Goal: Transaction & Acquisition: Obtain resource

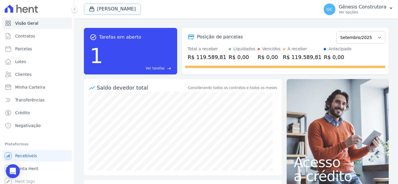
click at [119, 15] on span "[PERSON_NAME]" at bounding box center [112, 9] width 57 height 12
click at [112, 9] on button "[PERSON_NAME]" at bounding box center [112, 8] width 57 height 11
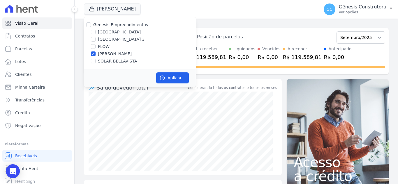
click at [110, 37] on label "[GEOGRAPHIC_DATA] 3" at bounding box center [121, 39] width 47 height 6
click at [95, 37] on input "[GEOGRAPHIC_DATA] 3" at bounding box center [93, 39] width 5 height 5
checkbox input "true"
click at [110, 52] on label "[PERSON_NAME]" at bounding box center [115, 54] width 34 height 6
click at [95, 52] on input "[PERSON_NAME]" at bounding box center [93, 54] width 5 height 5
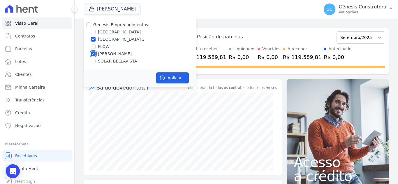
checkbox input "false"
click at [172, 79] on button "Aplicar" at bounding box center [172, 77] width 33 height 11
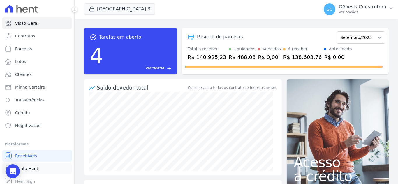
click at [33, 168] on span "Conta Hent" at bounding box center [26, 169] width 23 height 6
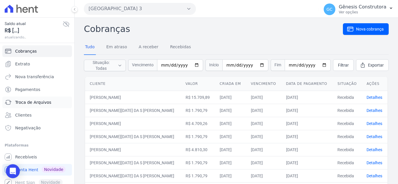
click at [52, 101] on link "Troca de Arquivos" at bounding box center [37, 103] width 70 height 12
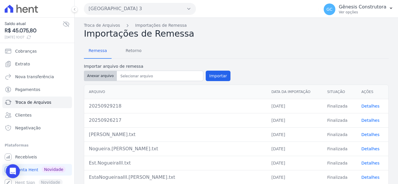
click at [108, 74] on button "Anexar arquivo" at bounding box center [100, 76] width 33 height 10
type input "20250930219"
click at [210, 79] on button "Importar" at bounding box center [218, 76] width 25 height 10
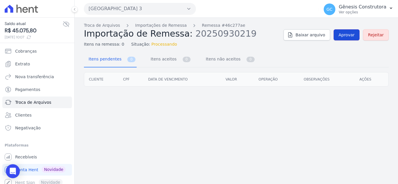
click at [344, 38] on link "Aprovar" at bounding box center [346, 34] width 26 height 11
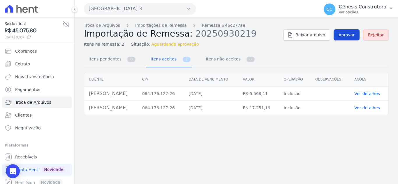
click at [344, 34] on span "Aprovar" at bounding box center [346, 35] width 16 height 6
click at [345, 32] on span "Aprovar" at bounding box center [346, 35] width 16 height 6
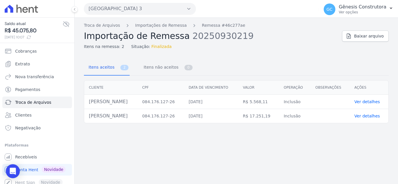
click at [359, 101] on link "Ver detalhes" at bounding box center [367, 102] width 26 height 5
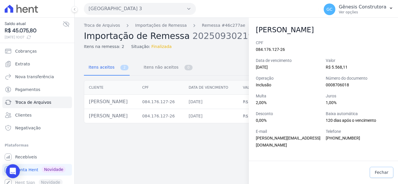
click at [377, 173] on span "Fechar" at bounding box center [381, 173] width 14 height 6
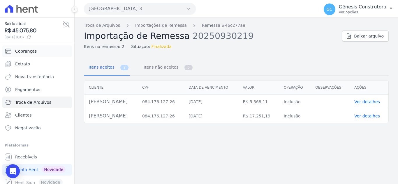
click at [28, 49] on span "Cobranças" at bounding box center [26, 51] width 22 height 6
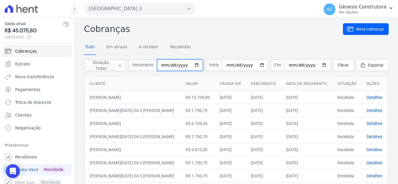
click at [169, 64] on input "date" at bounding box center [180, 65] width 46 height 12
type input "[DATE]"
click at [338, 66] on span "Filtrar" at bounding box center [343, 65] width 11 height 6
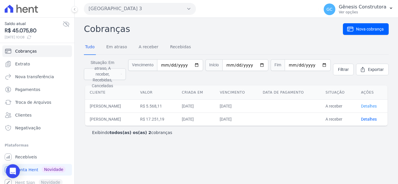
click at [364, 104] on link "Detalhes" at bounding box center [369, 106] width 16 height 5
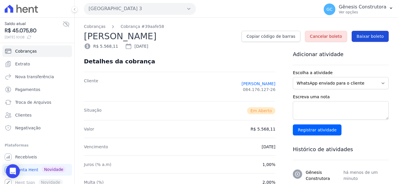
click at [376, 36] on span "Baixar boleto" at bounding box center [369, 36] width 27 height 6
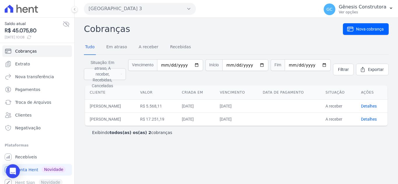
click at [369, 113] on td "Detalhes" at bounding box center [371, 119] width 31 height 13
click at [369, 117] on link "Detalhes" at bounding box center [369, 119] width 16 height 5
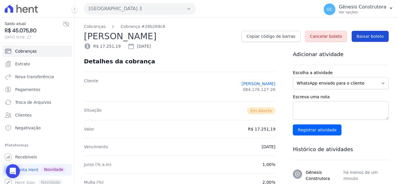
click at [366, 36] on span "Baixar boleto" at bounding box center [369, 36] width 27 height 6
